Goal: Task Accomplishment & Management: Use online tool/utility

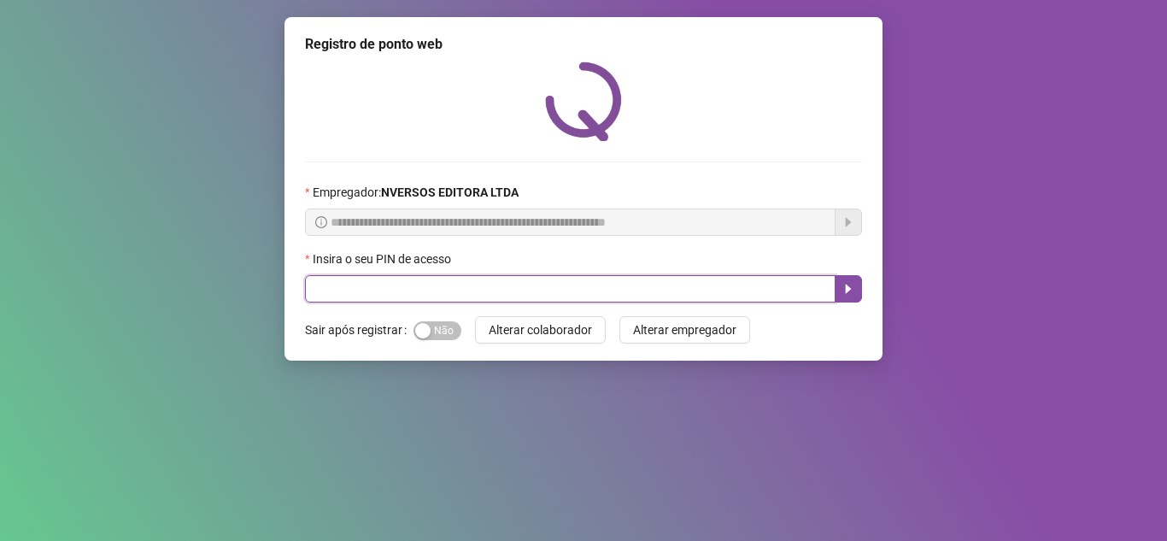
click at [614, 280] on input "text" at bounding box center [570, 288] width 531 height 27
type input "*****"
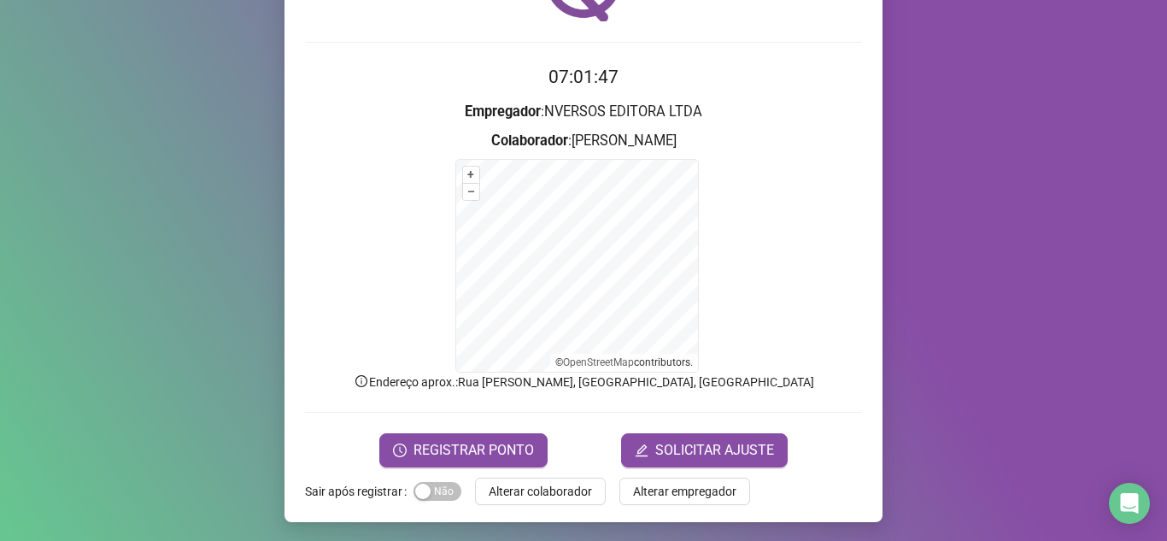
scroll to position [121, 0]
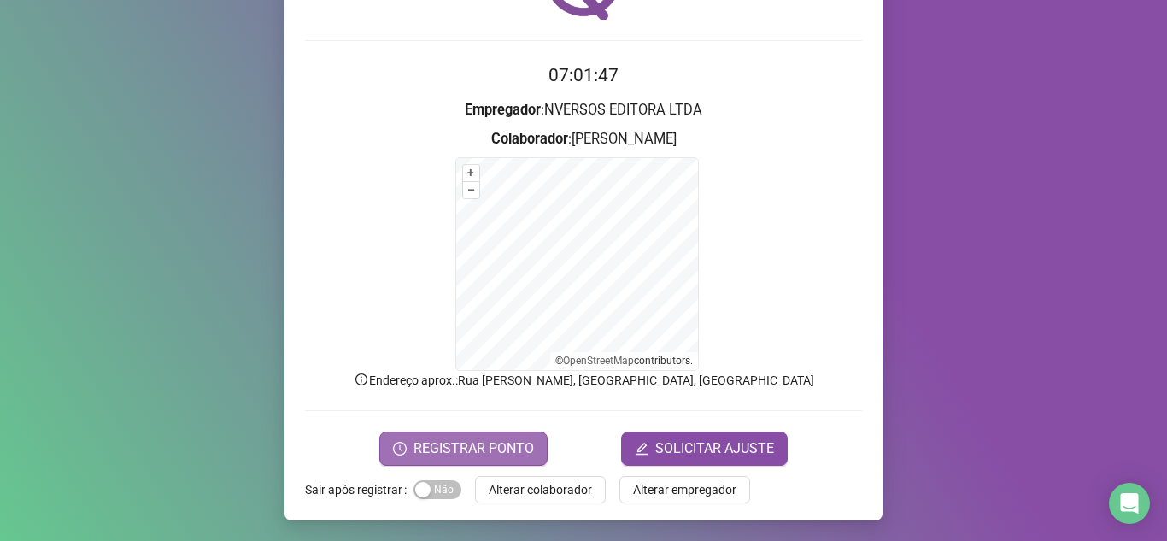
click at [477, 448] on span "REGISTRAR PONTO" at bounding box center [474, 448] width 120 height 21
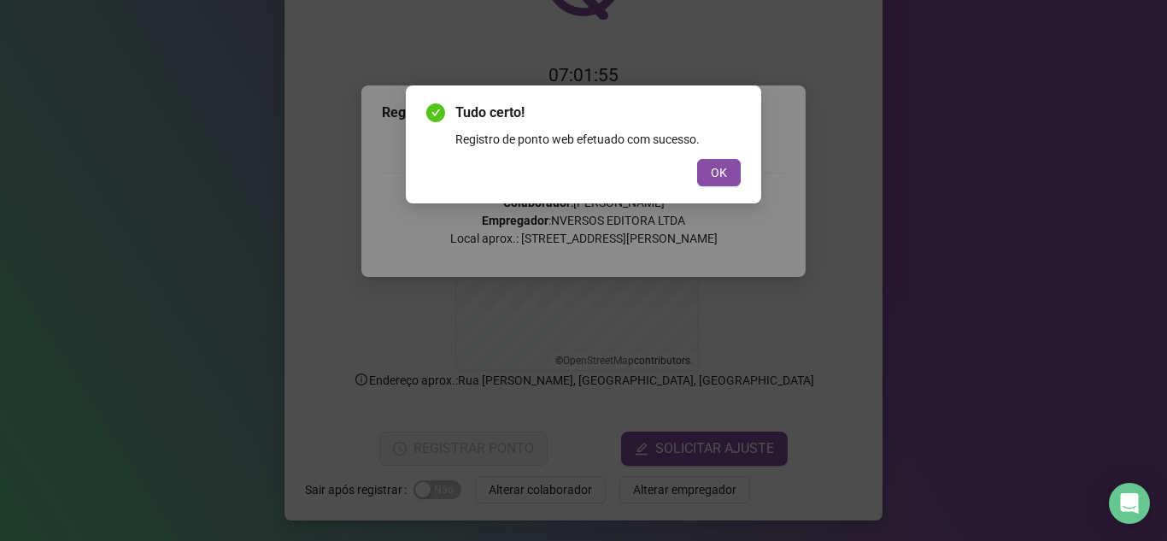
click at [709, 178] on button "OK" at bounding box center [719, 172] width 44 height 27
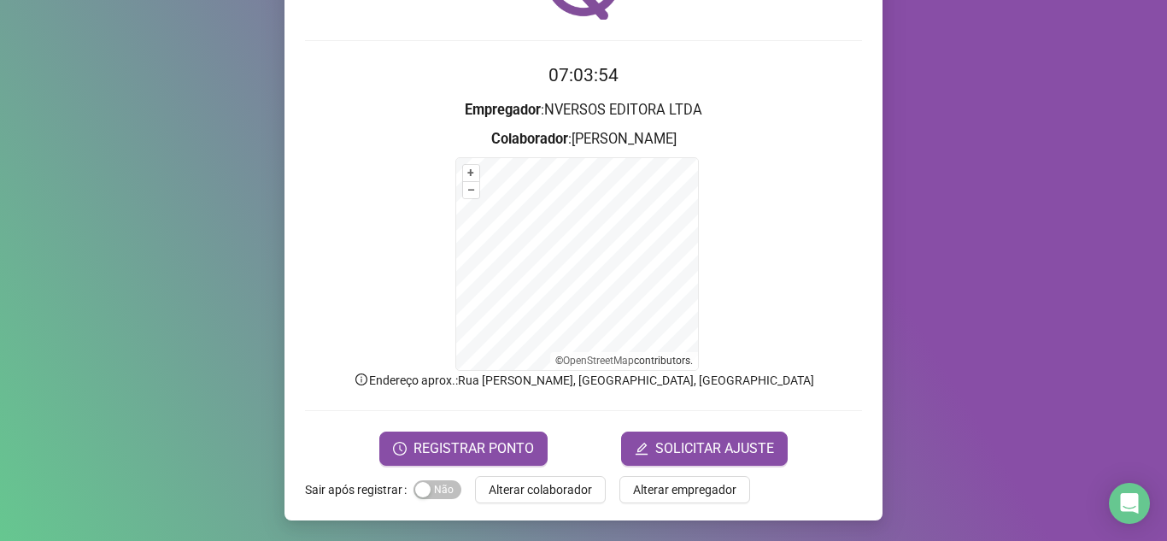
click at [185, 170] on div "Registro de ponto web 07:03:54 Empregador : NVERSOS EDITORA LTDA Colaborador : …" at bounding box center [583, 270] width 1167 height 541
click at [507, 490] on span "Alterar colaborador" at bounding box center [540, 489] width 103 height 19
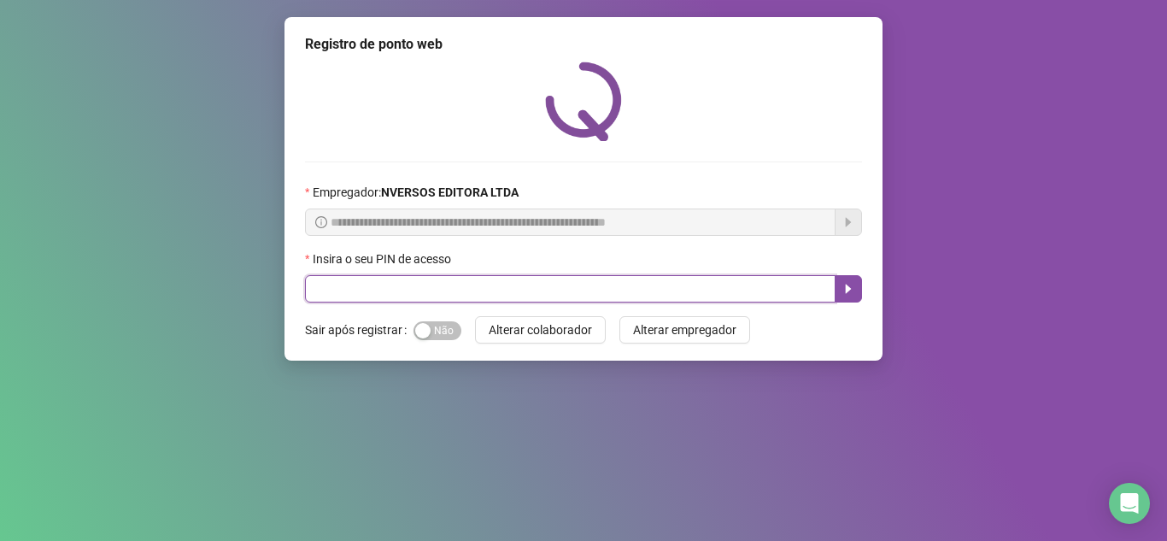
click at [510, 294] on input "text" at bounding box center [570, 288] width 531 height 27
type input "*****"
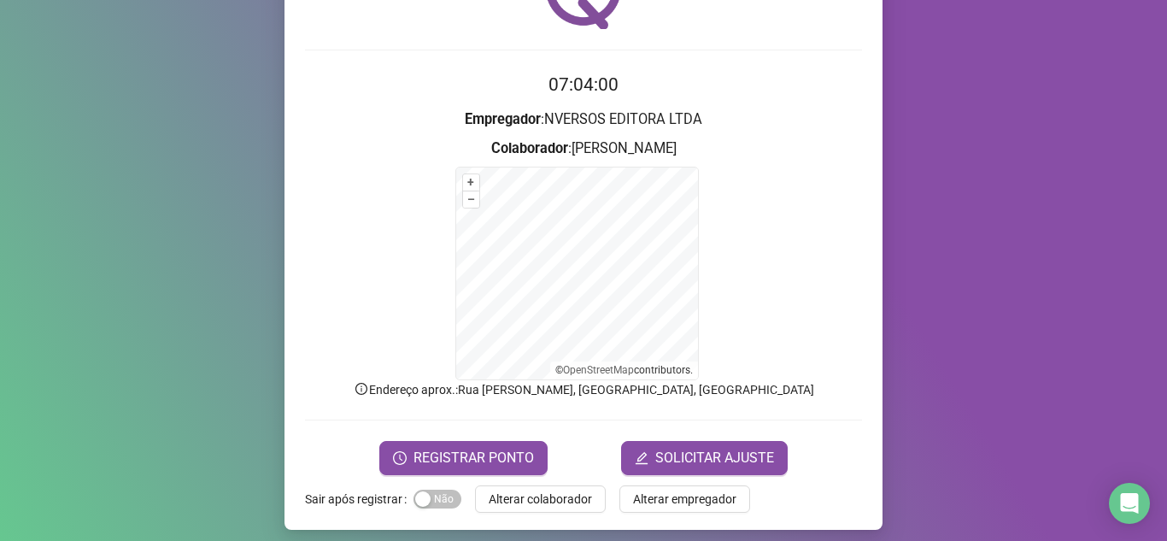
scroll to position [121, 0]
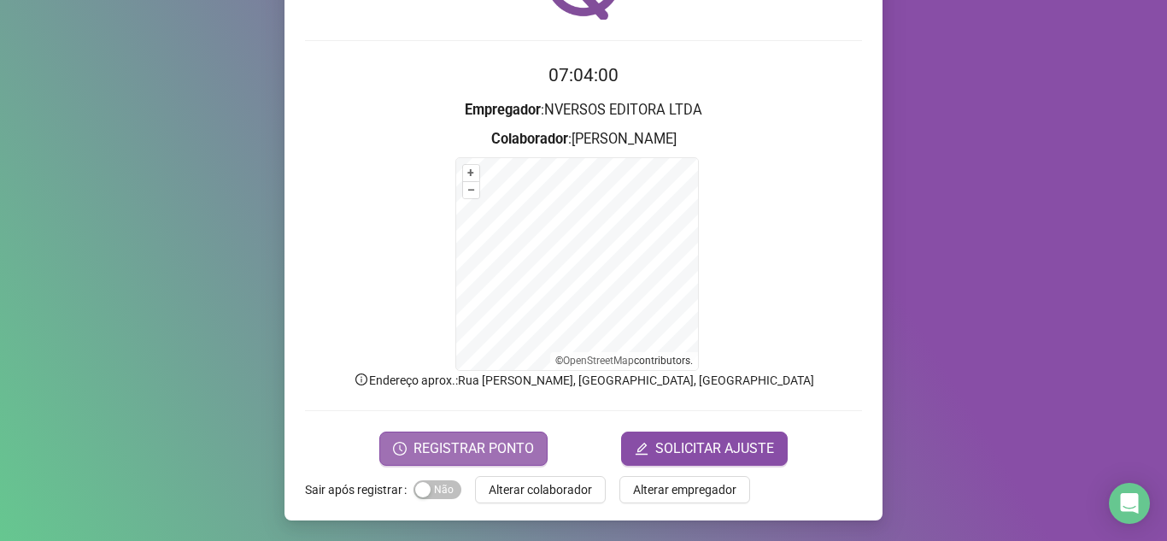
click at [426, 445] on span "REGISTRAR PONTO" at bounding box center [474, 448] width 120 height 21
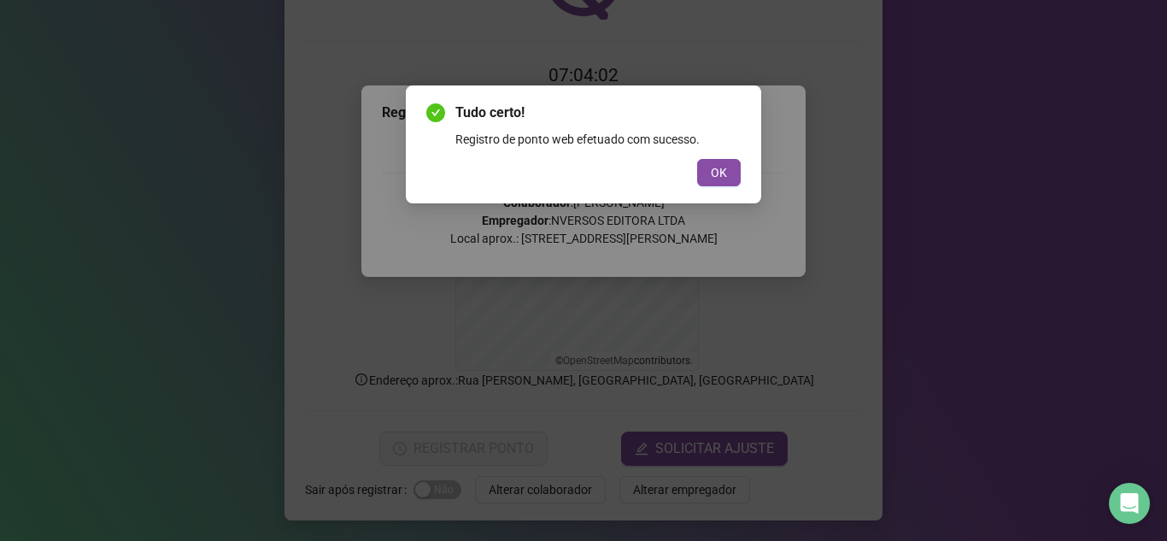
click at [713, 157] on div "Tudo certo! Registro de ponto web efetuado com sucesso. OK" at bounding box center [583, 145] width 314 height 84
click at [711, 159] on button "OK" at bounding box center [719, 172] width 44 height 27
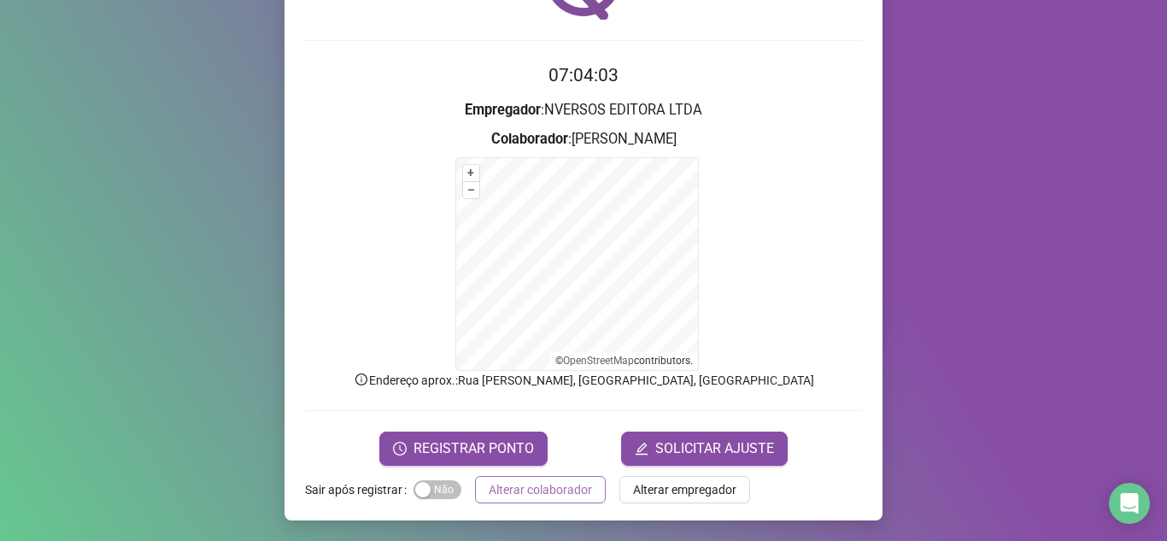
click at [515, 491] on span "Alterar colaborador" at bounding box center [540, 489] width 103 height 19
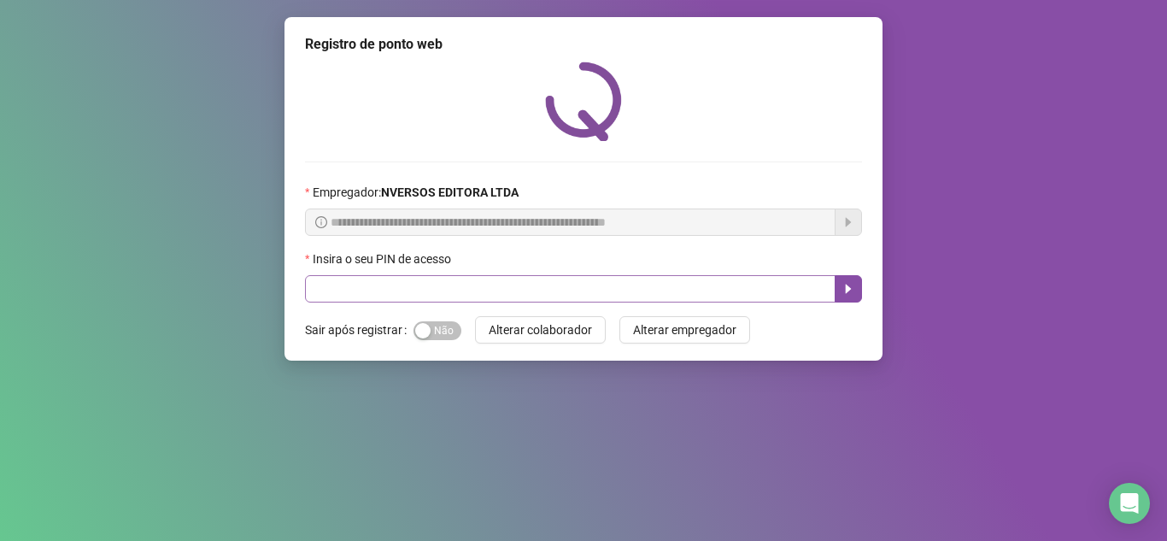
scroll to position [0, 0]
